Goal: Task Accomplishment & Management: Use online tool/utility

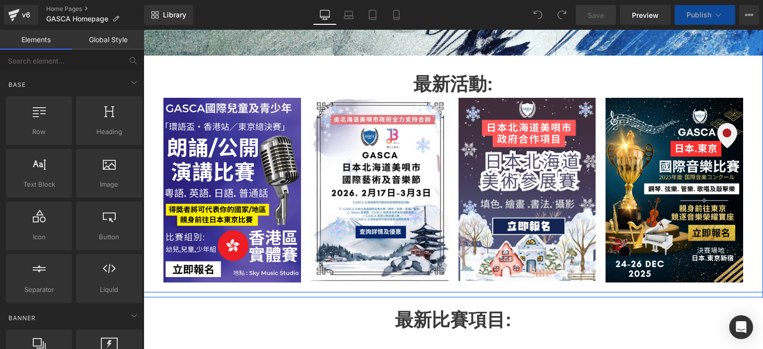
scroll to position [332, 0]
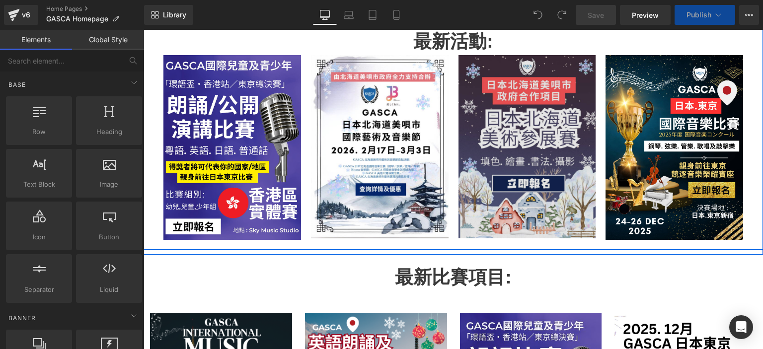
click at [499, 135] on img at bounding box center [528, 146] width 138 height 183
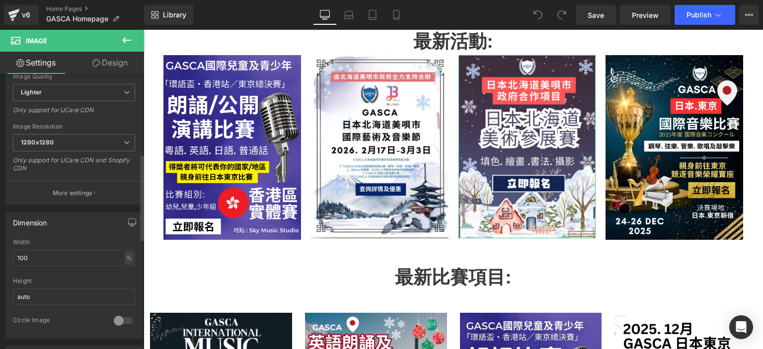
scroll to position [300, 0]
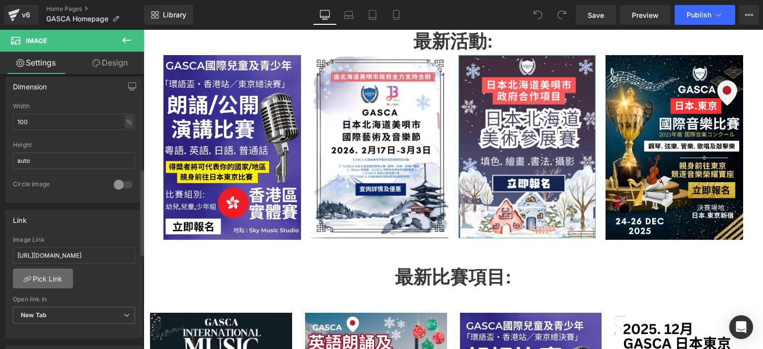
click at [55, 274] on link "Pick Link" at bounding box center [43, 279] width 60 height 20
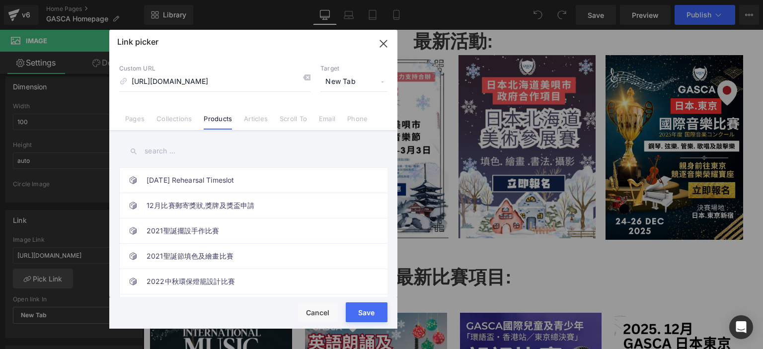
click at [185, 157] on input "text" at bounding box center [253, 151] width 268 height 22
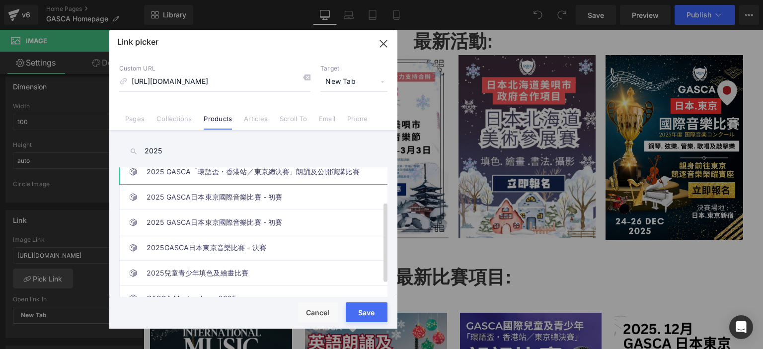
scroll to position [76, 0]
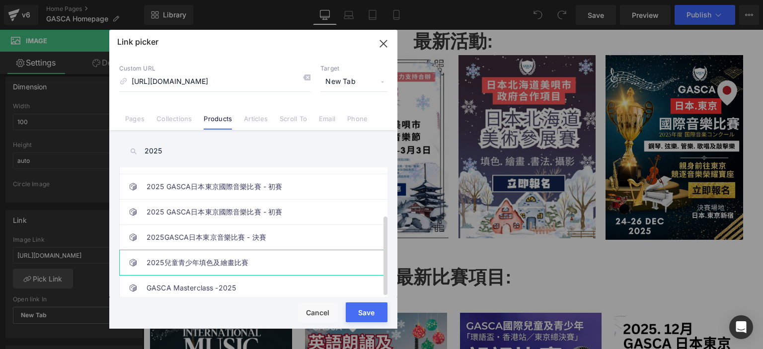
type input "2025"
click at [284, 250] on link "2025兒童青少年填色及繪畫比賽" at bounding box center [256, 262] width 219 height 25
type input "/products/coloring"
click at [358, 83] on span "New Tab" at bounding box center [354, 82] width 67 height 19
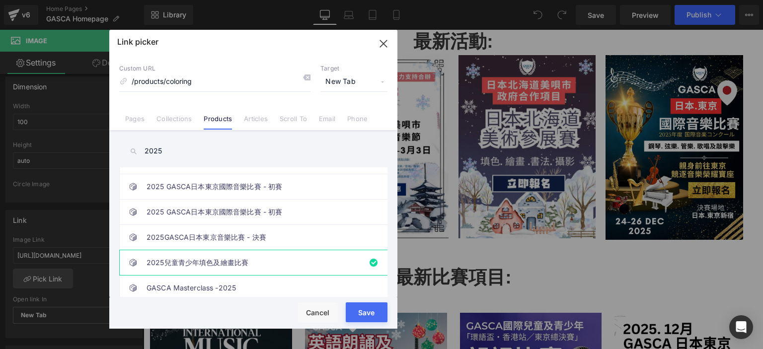
click at [363, 318] on button "Save" at bounding box center [367, 313] width 42 height 20
type input "/products/coloring"
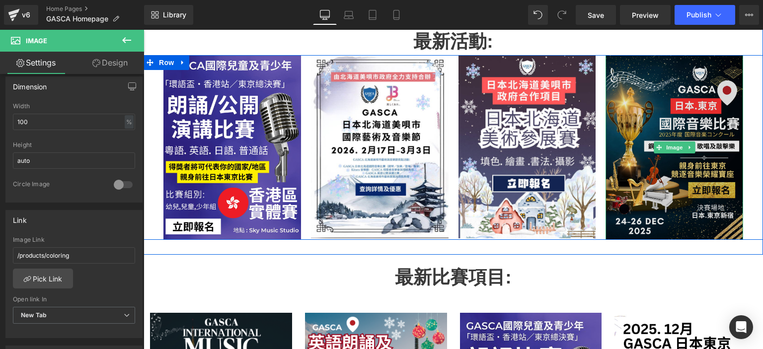
click at [646, 123] on img at bounding box center [675, 147] width 138 height 185
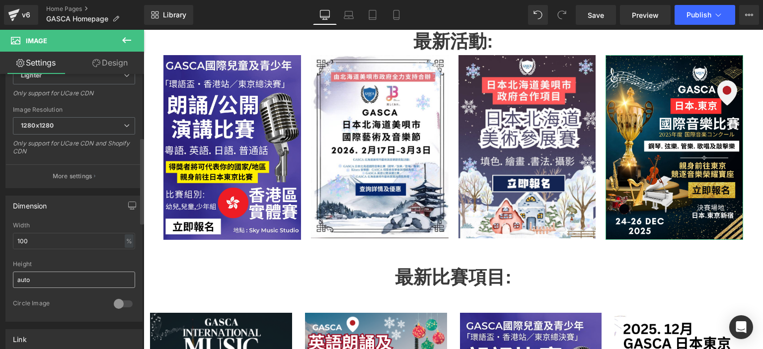
scroll to position [336, 0]
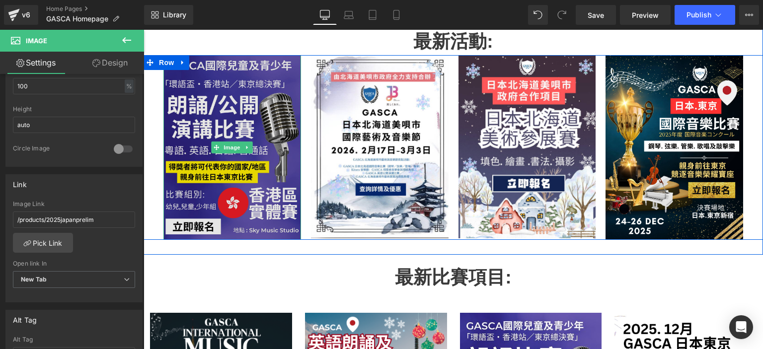
click at [228, 128] on img at bounding box center [233, 147] width 138 height 185
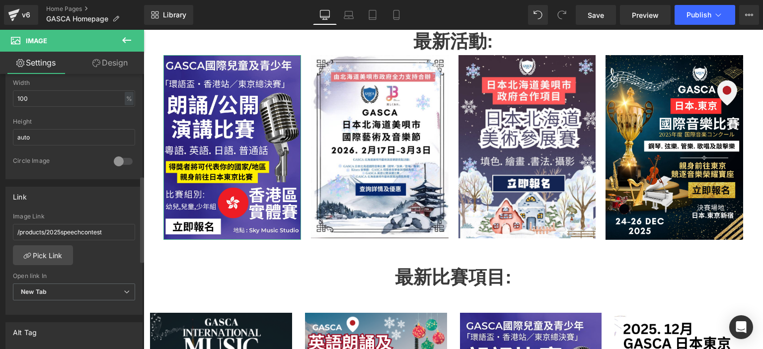
scroll to position [323, 0]
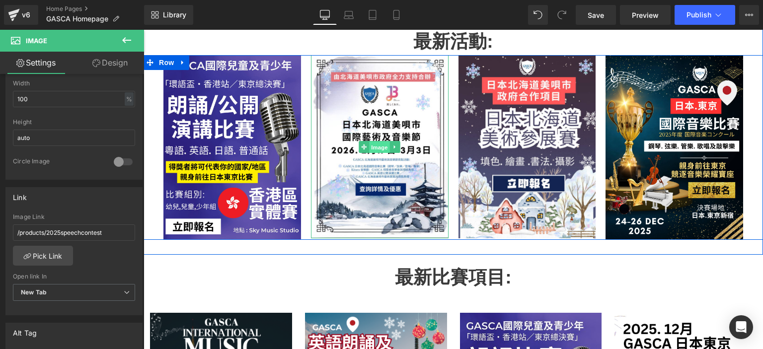
click at [370, 152] on span "Image" at bounding box center [379, 148] width 21 height 12
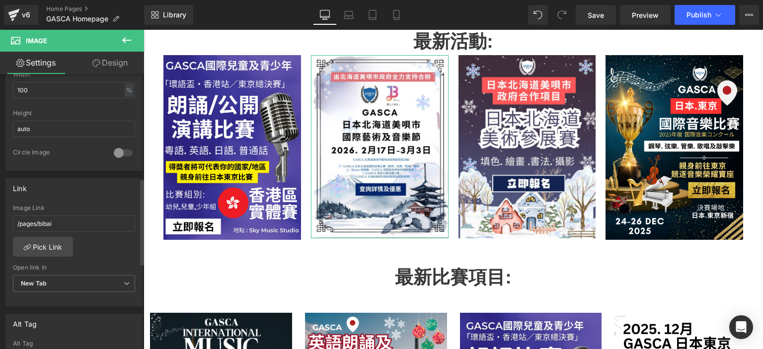
scroll to position [331, 0]
click at [695, 14] on span "Publish" at bounding box center [699, 15] width 25 height 8
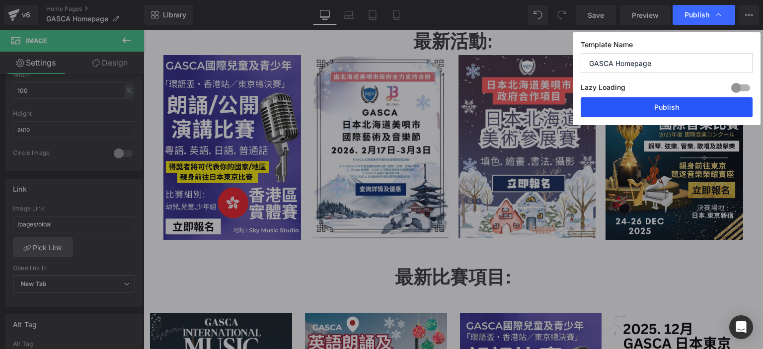
click at [652, 111] on button "Publish" at bounding box center [667, 107] width 172 height 20
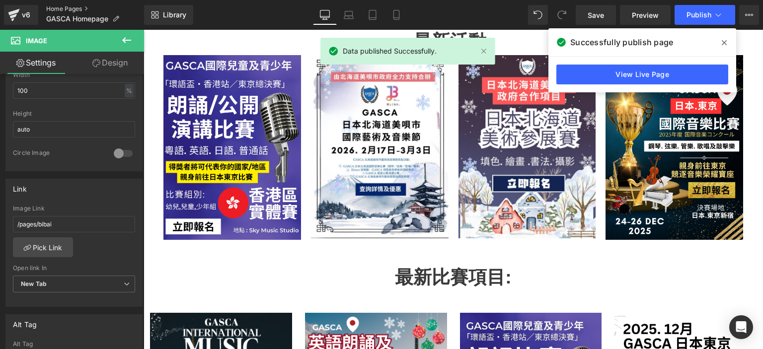
click at [72, 8] on link "Home Pages" at bounding box center [95, 9] width 98 height 8
